Goal: Navigation & Orientation: Find specific page/section

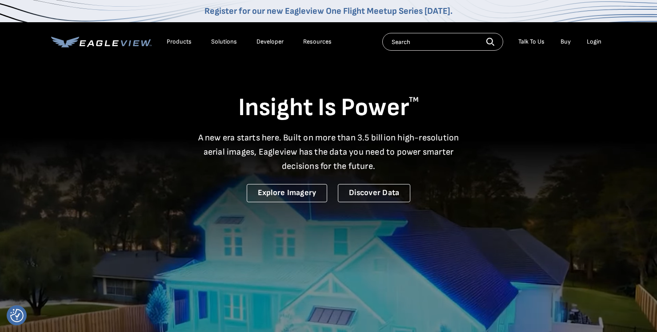
click at [594, 44] on div "Login" at bounding box center [593, 42] width 15 height 8
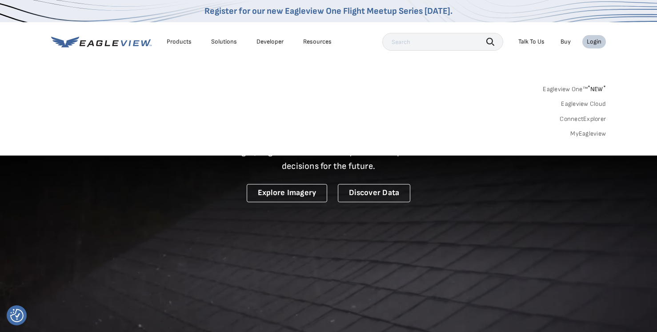
click at [594, 44] on div "Login" at bounding box center [593, 42] width 15 height 8
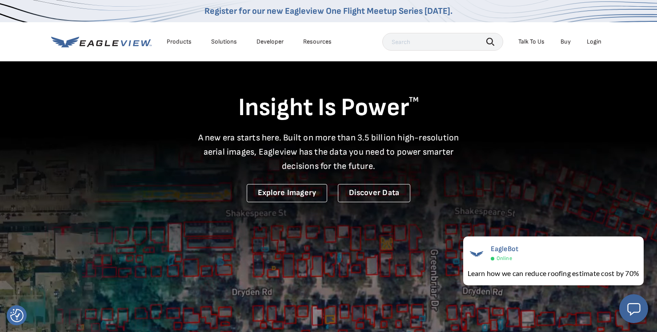
click at [592, 40] on div "Login" at bounding box center [593, 42] width 15 height 8
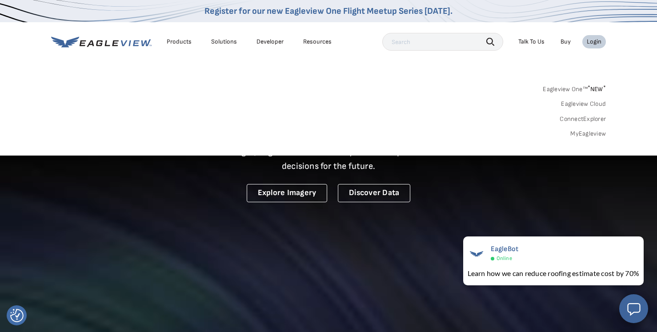
click at [408, 69] on nav "Register for our new Eagleview One Flight Meetup Series [DATE]. Products Soluti…" at bounding box center [328, 78] width 657 height 156
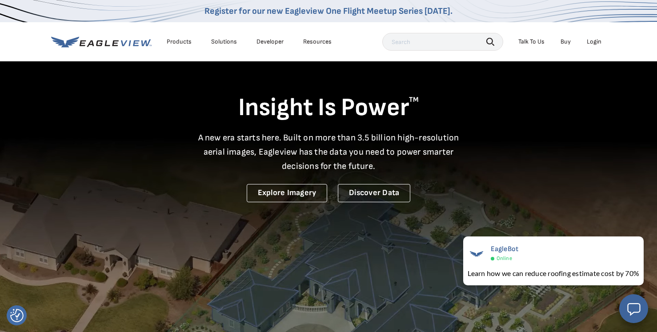
click at [593, 36] on li "Login" at bounding box center [594, 41] width 24 height 13
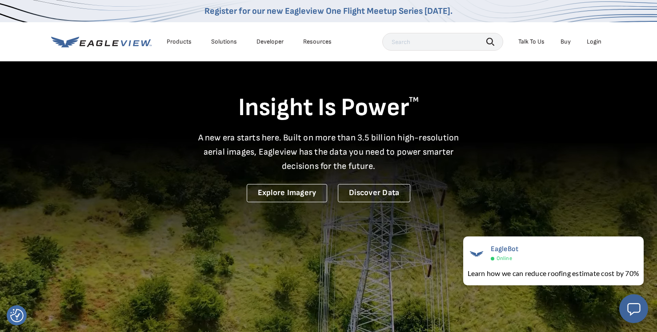
click at [593, 38] on div "Login" at bounding box center [593, 42] width 15 height 8
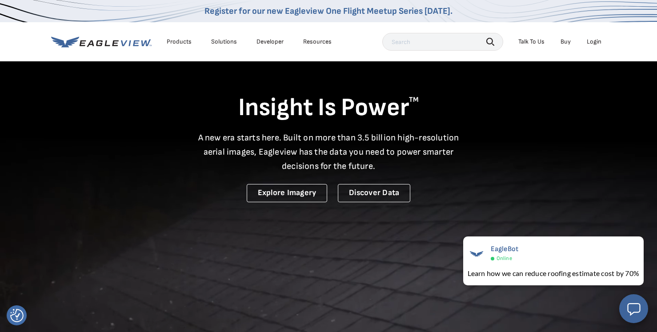
click at [177, 45] on div "Products" at bounding box center [179, 42] width 25 height 8
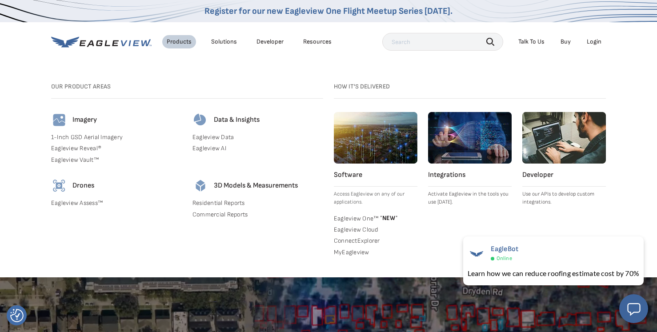
click at [176, 38] on div "Products" at bounding box center [179, 42] width 25 height 8
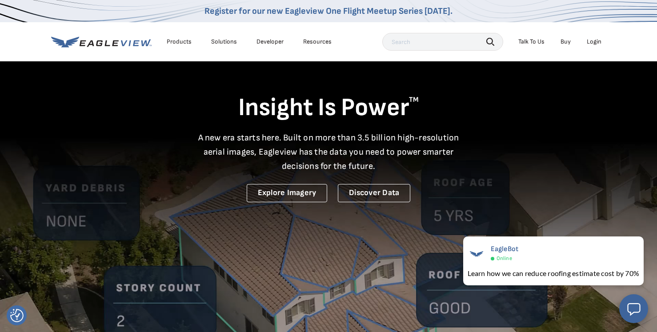
click at [179, 40] on div "Products" at bounding box center [179, 42] width 25 height 8
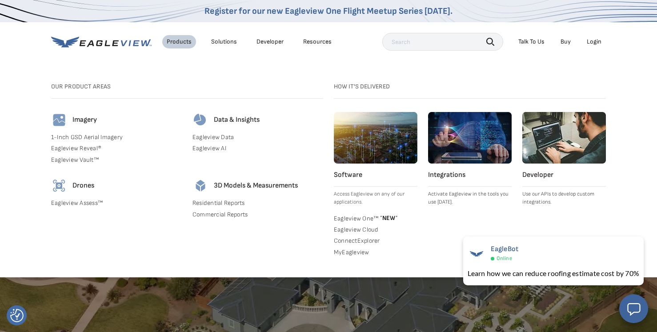
click at [290, 64] on nav "Register for our new Eagleview One Flight Meetup Series [DATE]. Products Soluti…" at bounding box center [328, 138] width 657 height 277
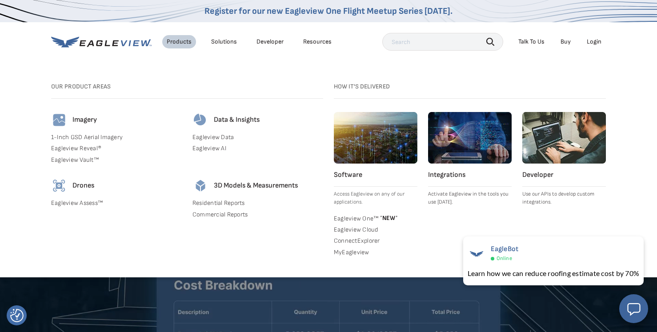
click at [636, 58] on nav "Register for our new Eagleview One Flight Meetup Series [DATE]. Products Soluti…" at bounding box center [328, 138] width 657 height 277
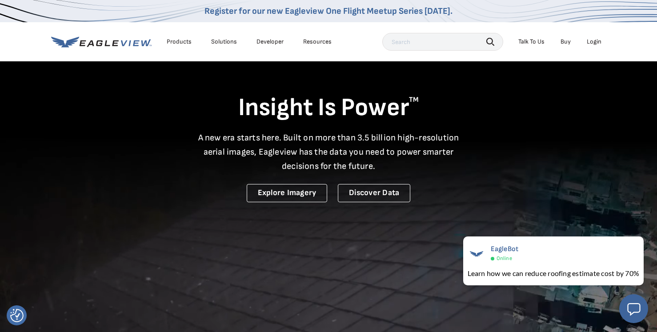
click at [589, 45] on div "Login" at bounding box center [593, 42] width 15 height 8
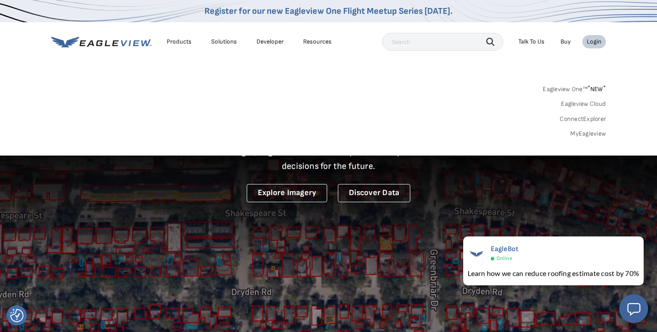
click at [586, 114] on div "Eagleview One™ * NEW * Eagleview Cloud ConnectExplorer MyEagleview" at bounding box center [328, 110] width 554 height 55
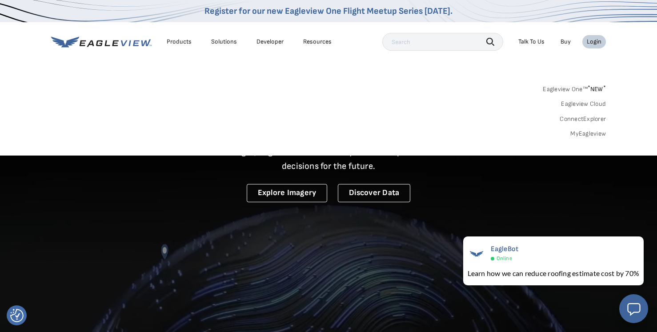
click at [579, 118] on link "ConnectExplorer" at bounding box center [582, 119] width 46 height 8
